Goal: Task Accomplishment & Management: Use online tool/utility

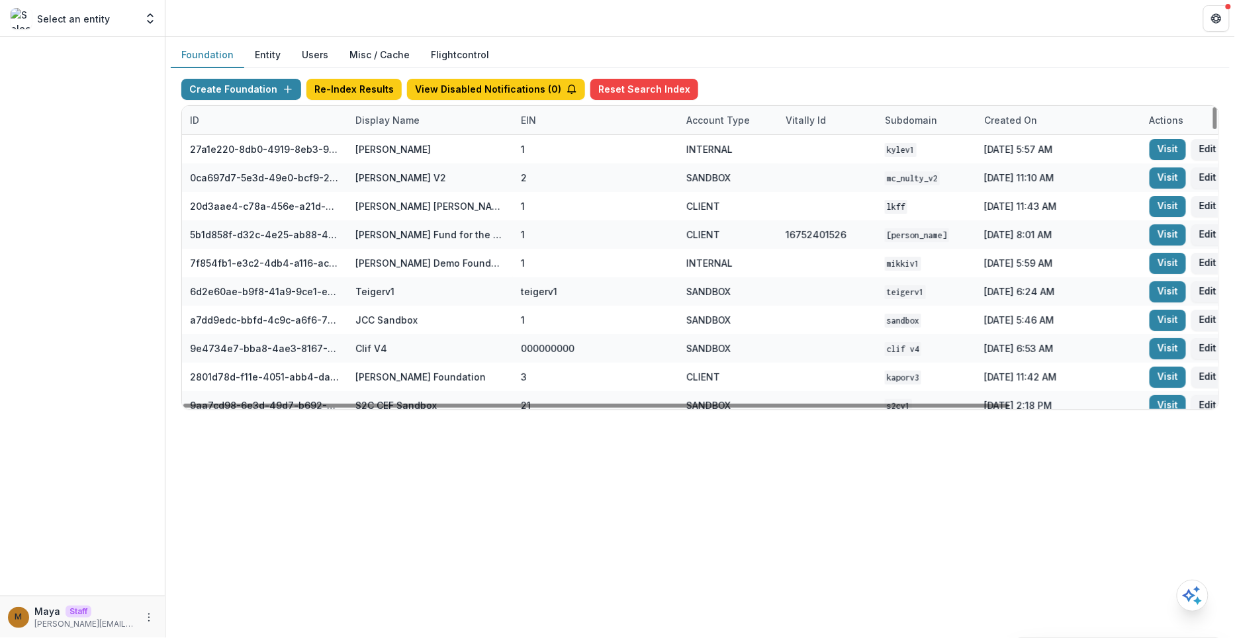
click at [414, 121] on div "Display Name" at bounding box center [387, 120] width 80 height 14
click at [406, 149] on input at bounding box center [428, 148] width 159 height 21
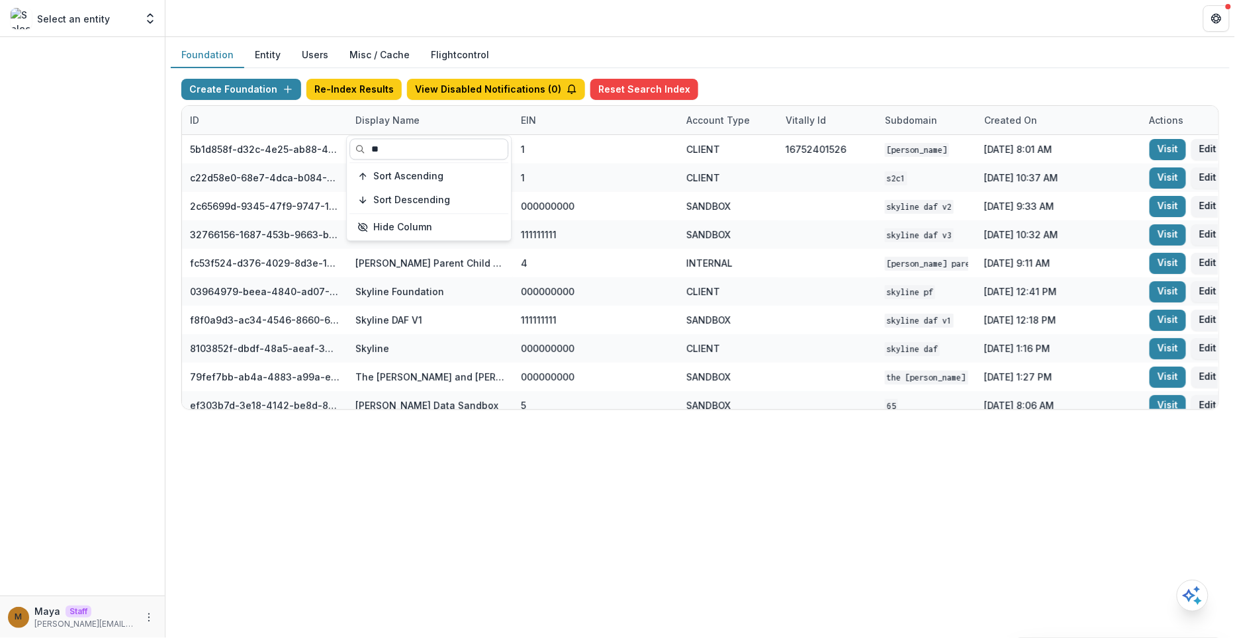
type input "*"
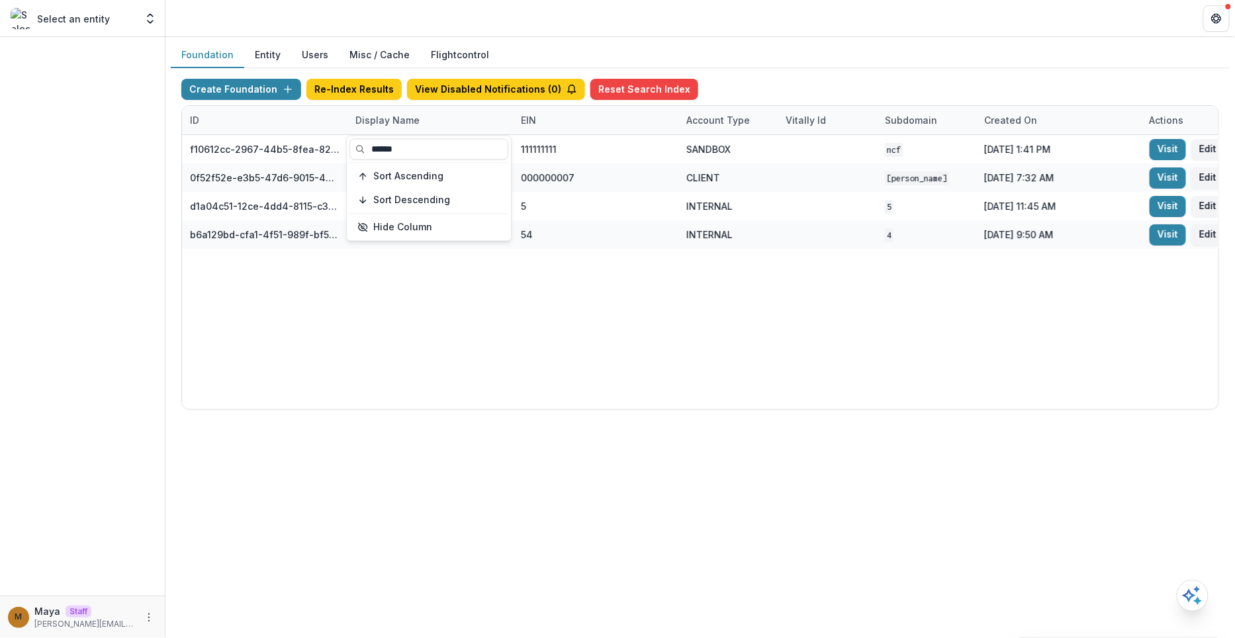
type input "******"
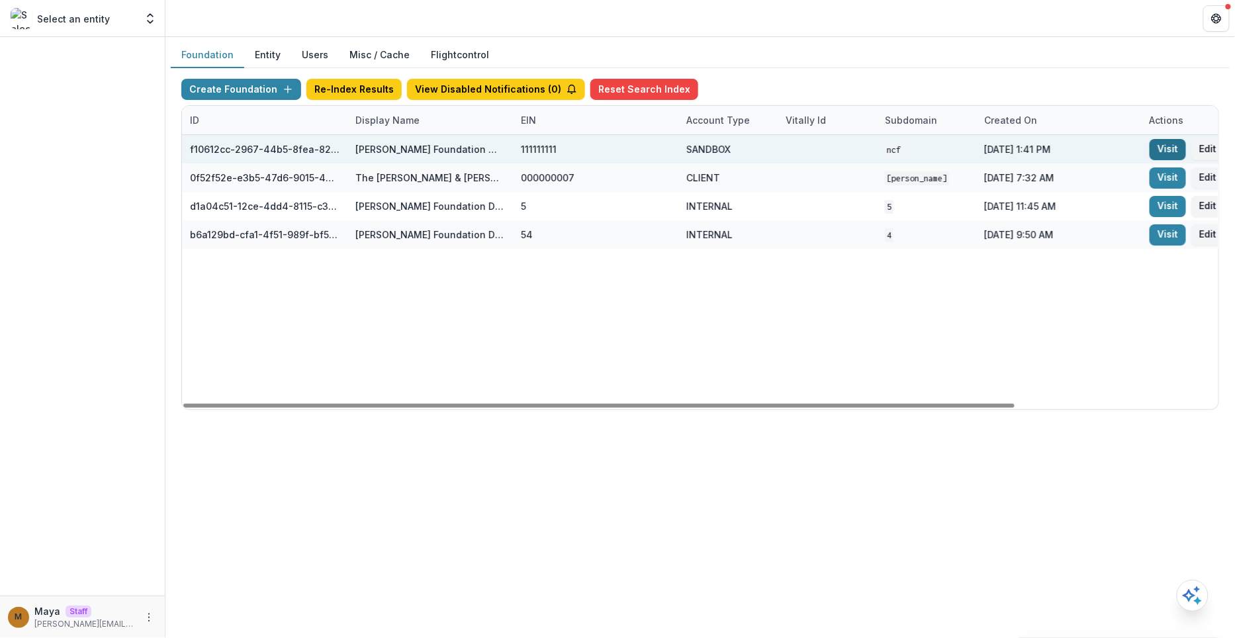
click at [1170, 149] on link "Visit" at bounding box center [1168, 149] width 36 height 21
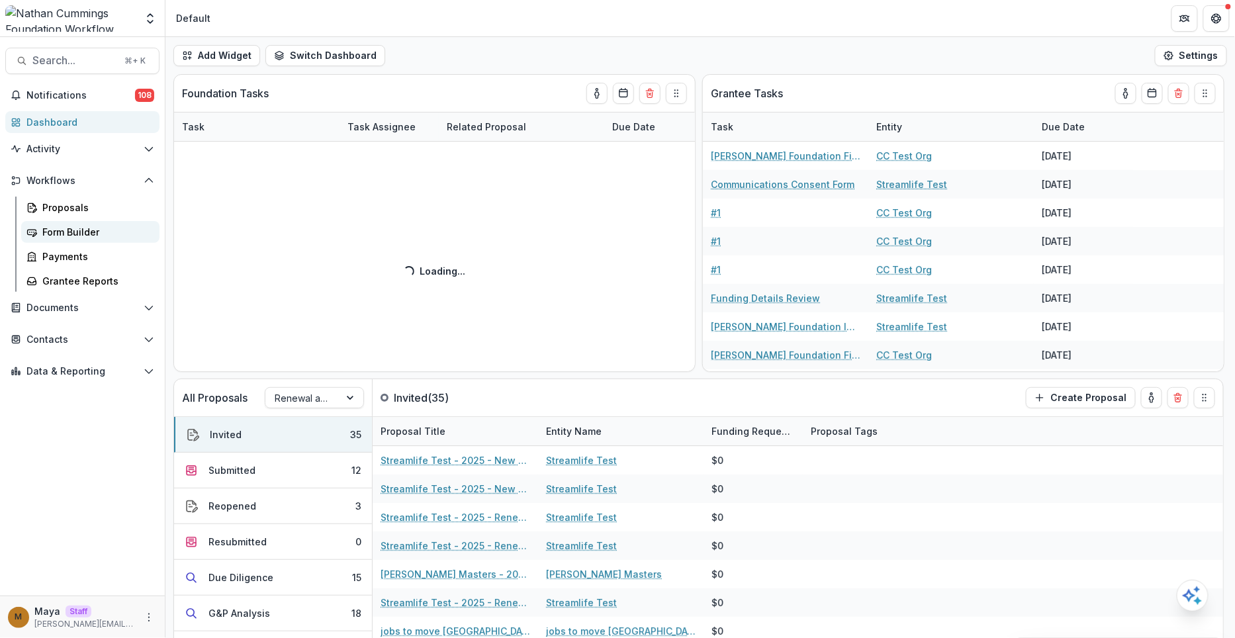
click at [66, 227] on div "Form Builder" at bounding box center [95, 232] width 107 height 14
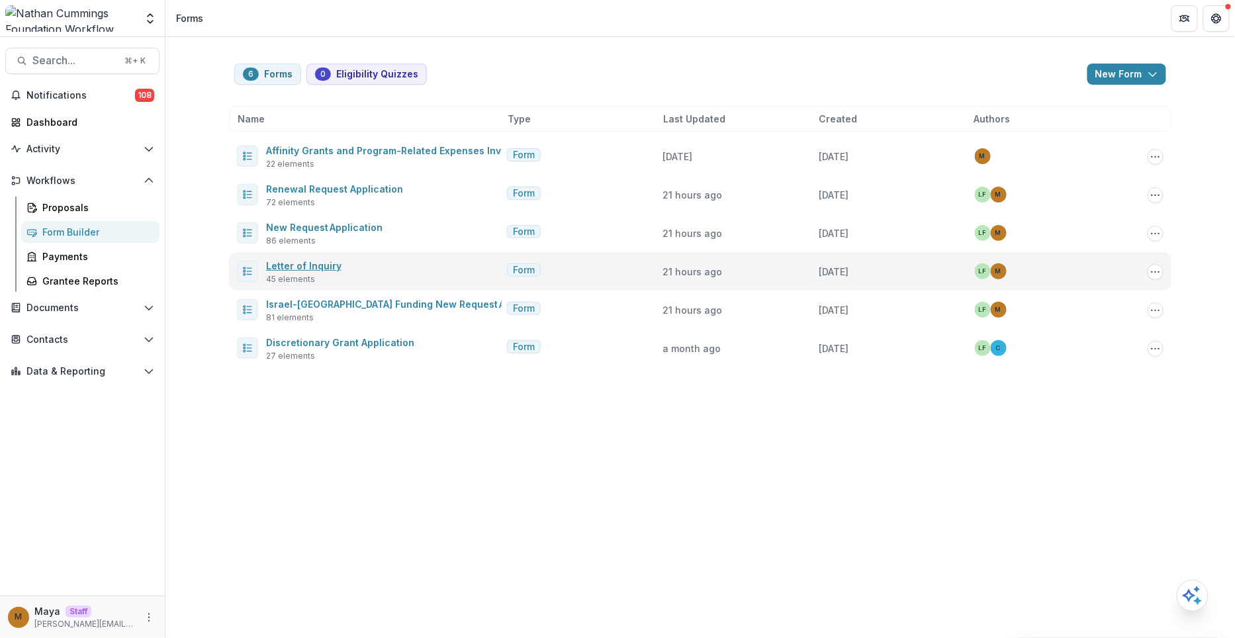
click at [320, 263] on link "Letter of Inquiry" at bounding box center [303, 265] width 75 height 11
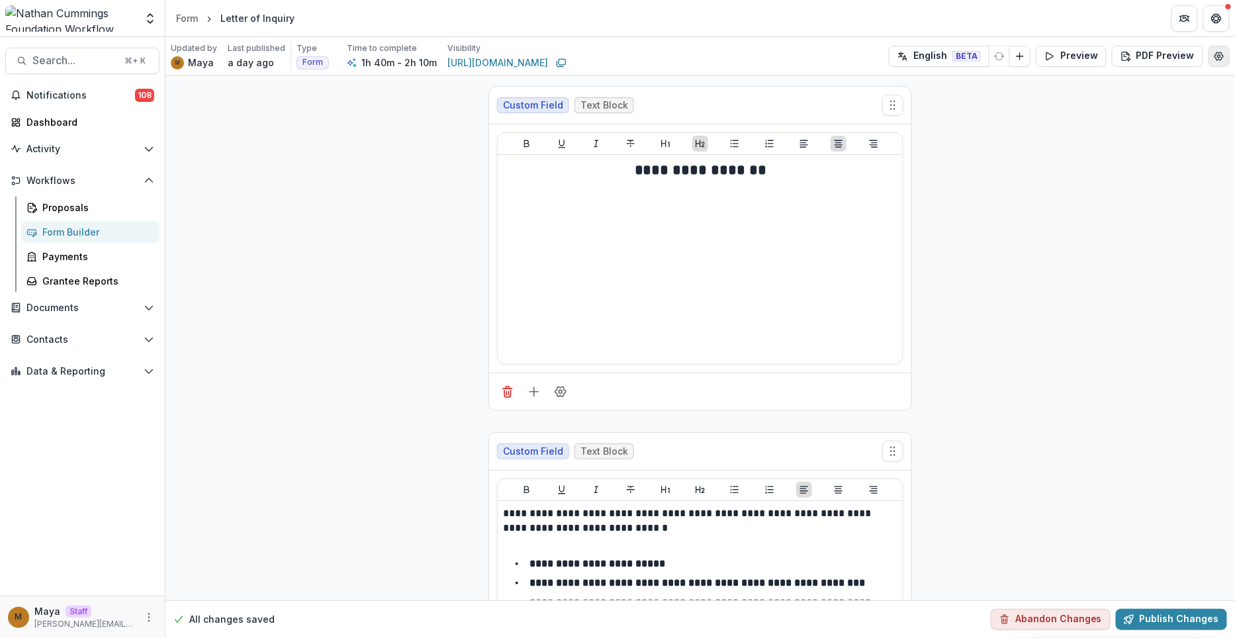
click at [1218, 56] on circle "Edit Form Settings" at bounding box center [1219, 55] width 3 height 3
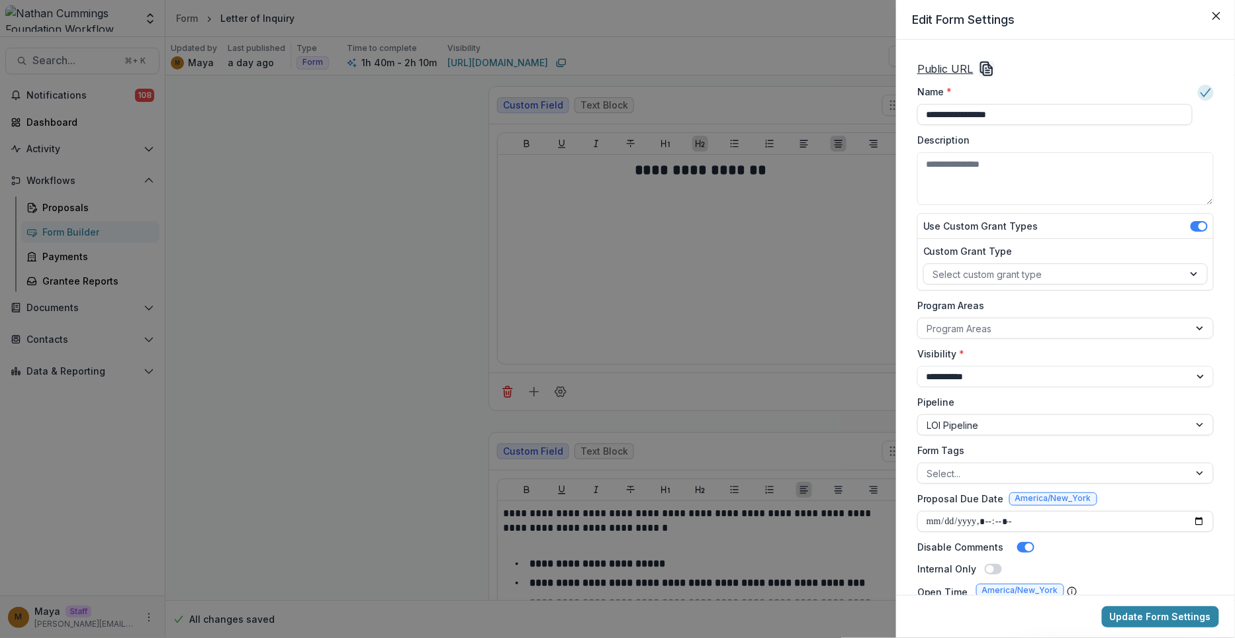
click at [980, 66] on icon "Copy Link" at bounding box center [987, 69] width 16 height 16
